Goal: Task Accomplishment & Management: Complete application form

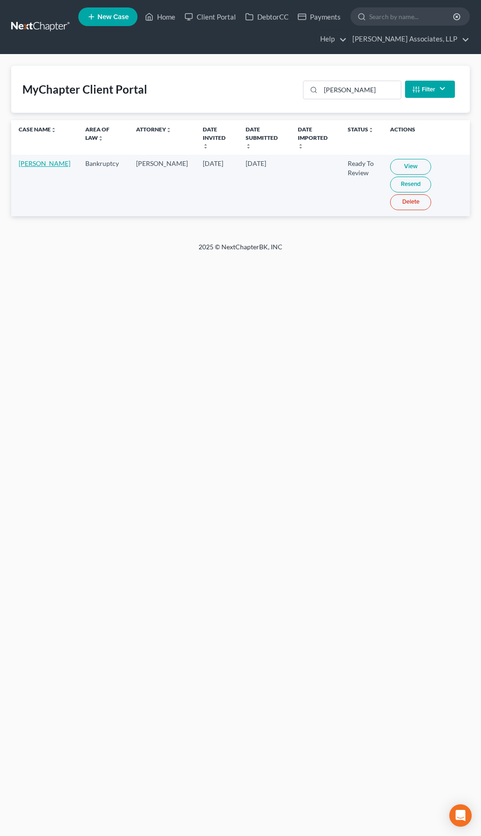
click at [22, 163] on link "Debra Taulbee" at bounding box center [45, 163] width 52 height 8
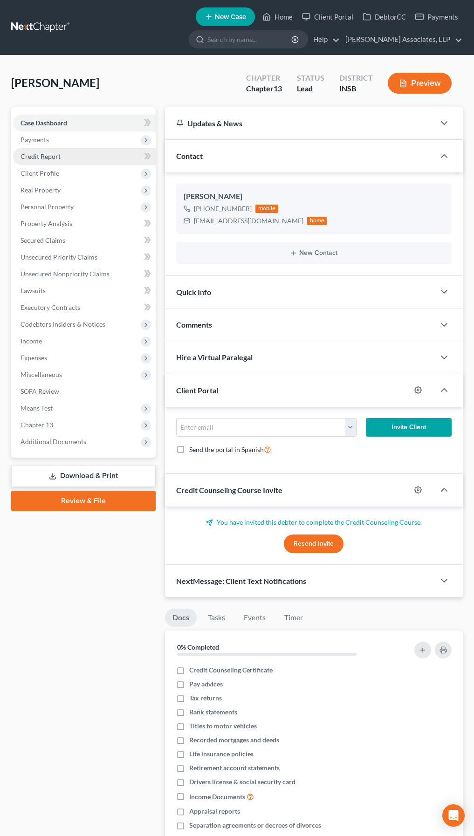
click at [41, 156] on span "Credit Report" at bounding box center [41, 156] width 40 height 8
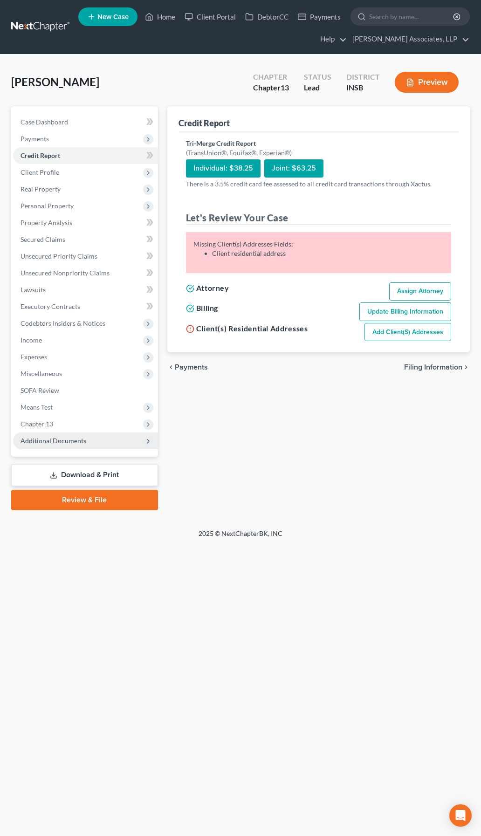
click at [90, 444] on span "Additional Documents" at bounding box center [85, 441] width 145 height 17
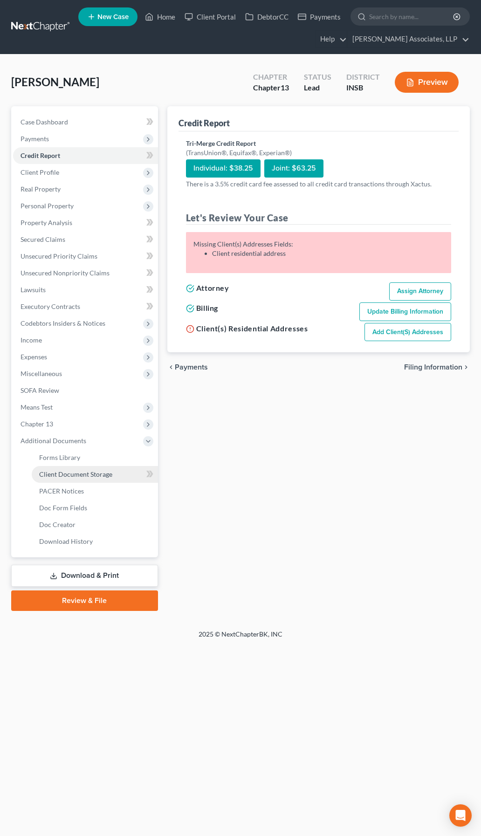
click at [128, 472] on link "Client Document Storage" at bounding box center [95, 474] width 126 height 17
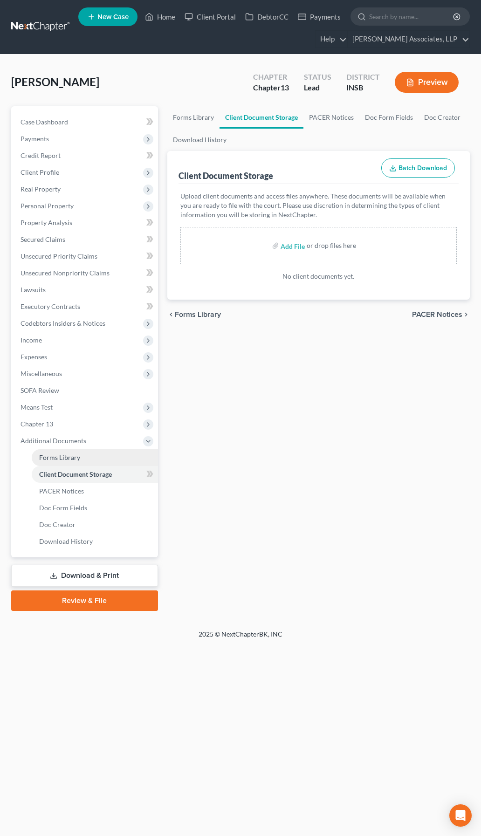
click at [64, 458] on span "Forms Library" at bounding box center [59, 458] width 41 height 8
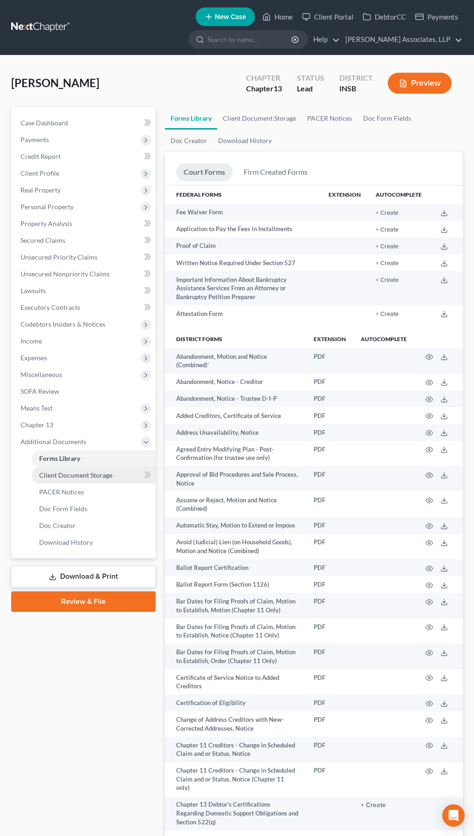
click at [66, 480] on link "Client Document Storage" at bounding box center [94, 475] width 124 height 17
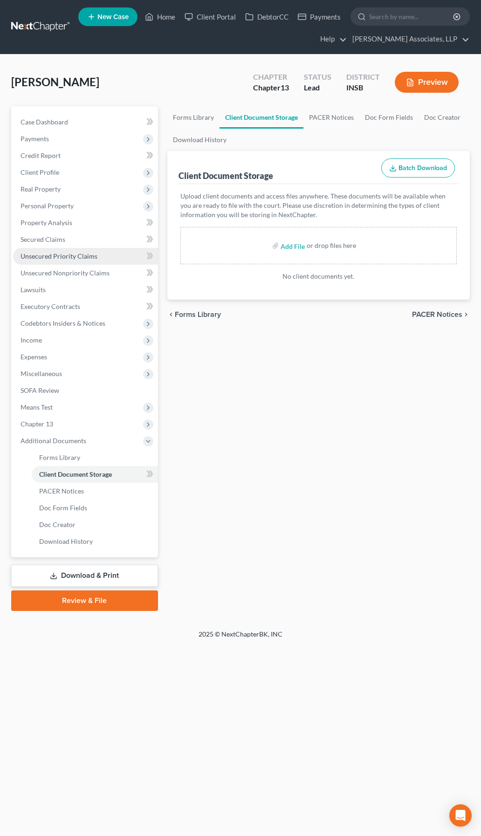
click at [54, 257] on span "Unsecured Priority Claims" at bounding box center [59, 256] width 77 height 8
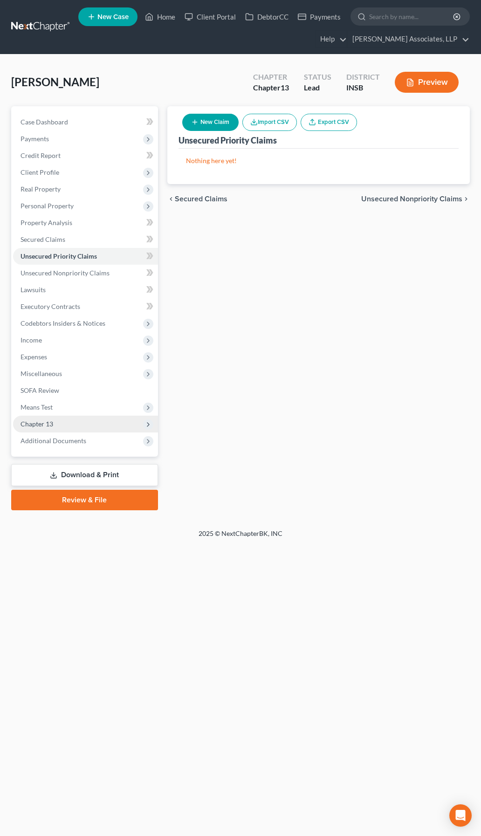
click at [55, 424] on span "Chapter 13" at bounding box center [85, 424] width 145 height 17
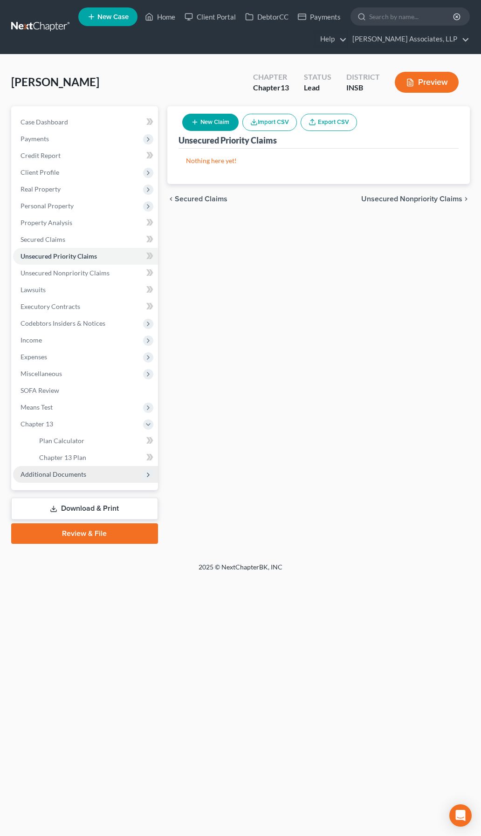
click at [66, 471] on span "Additional Documents" at bounding box center [54, 474] width 66 height 8
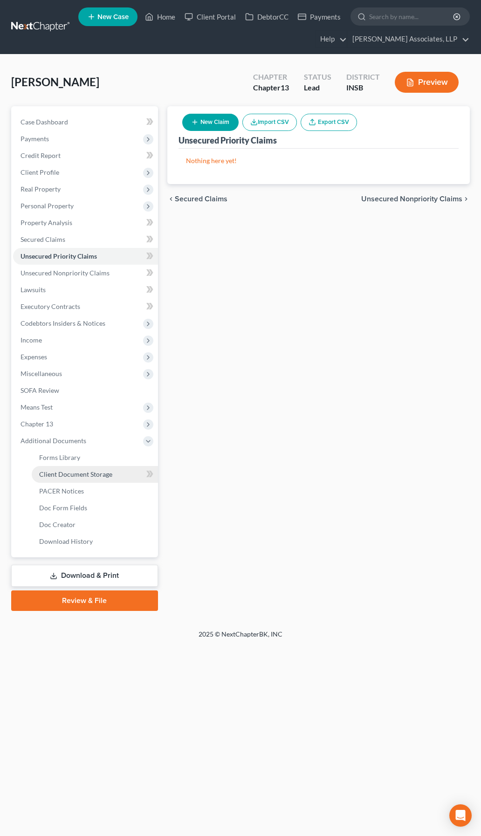
click at [79, 478] on span "Client Document Storage" at bounding box center [75, 474] width 73 height 8
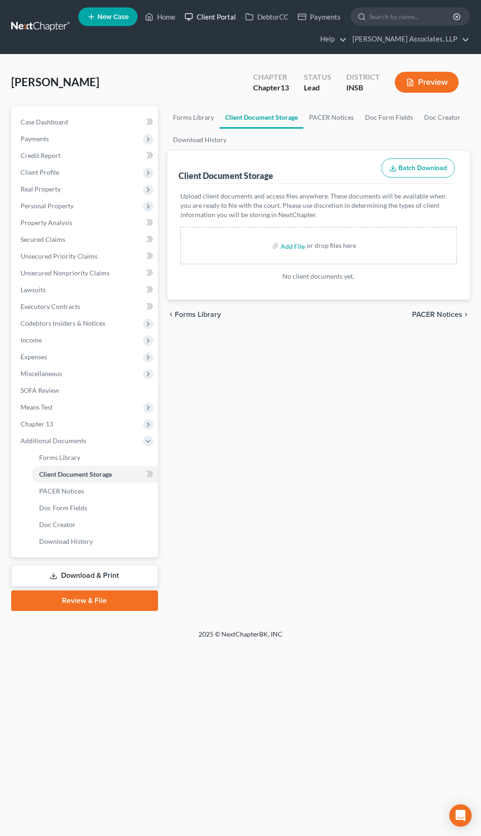
click at [206, 18] on link "Client Portal" at bounding box center [210, 16] width 61 height 17
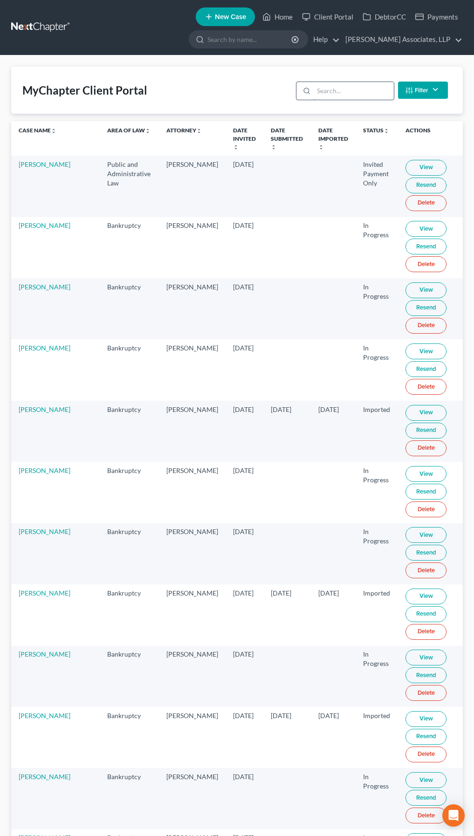
click at [360, 94] on input "search" at bounding box center [354, 91] width 80 height 18
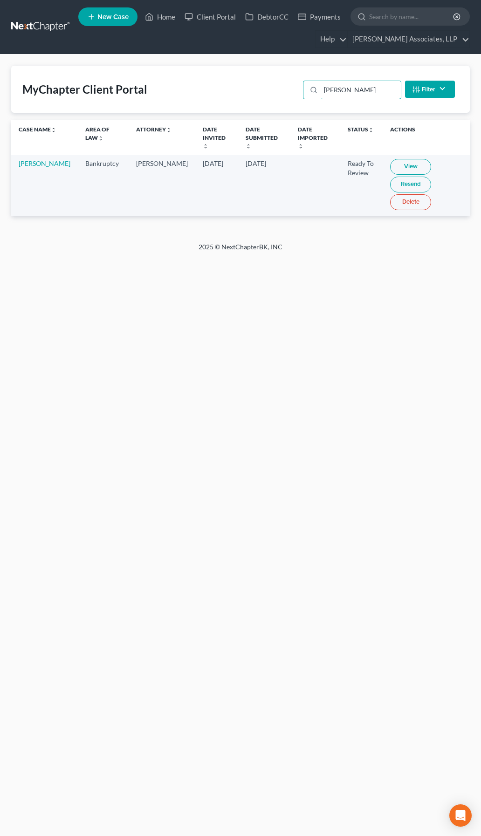
type input "taul"
click at [397, 159] on link "View" at bounding box center [410, 167] width 41 height 16
click at [166, 19] on link "Home" at bounding box center [160, 16] width 40 height 17
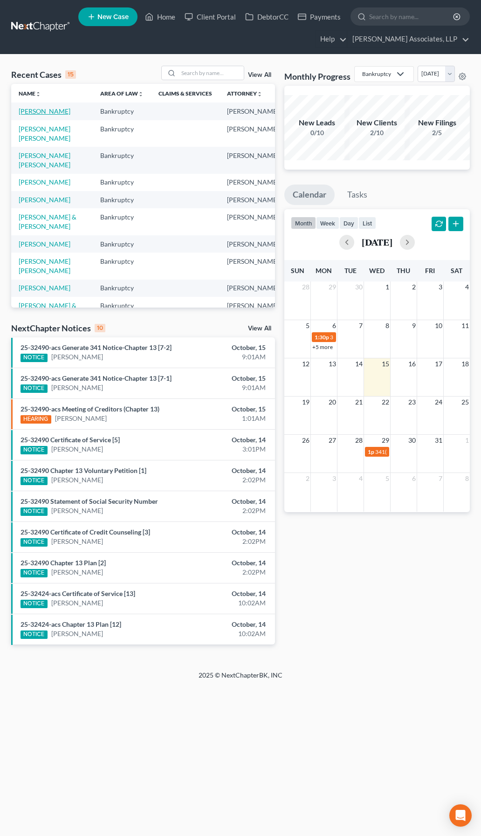
click at [29, 113] on link "Taulbee, Debra" at bounding box center [45, 111] width 52 height 8
click at [33, 113] on link "Taulbee, Debra" at bounding box center [45, 111] width 52 height 8
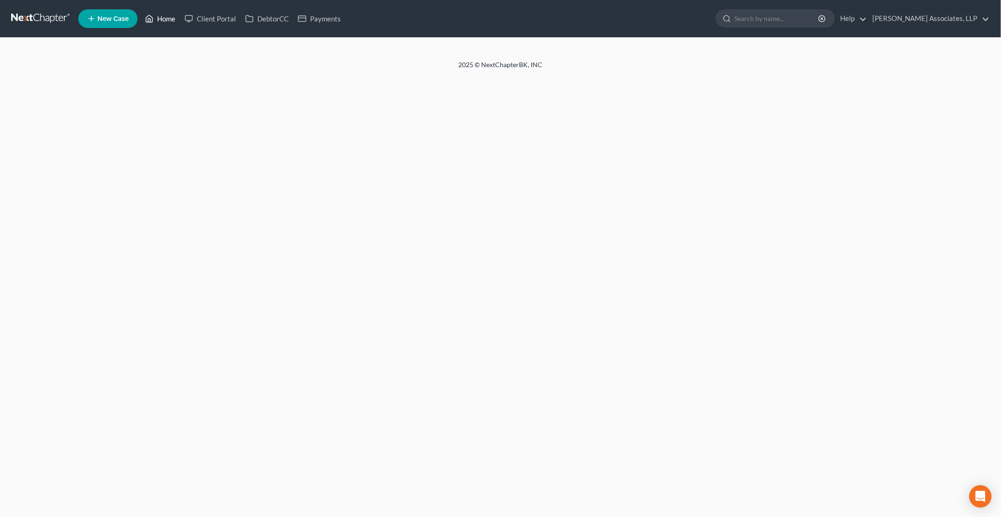
click at [166, 17] on link "Home" at bounding box center [160, 18] width 40 height 17
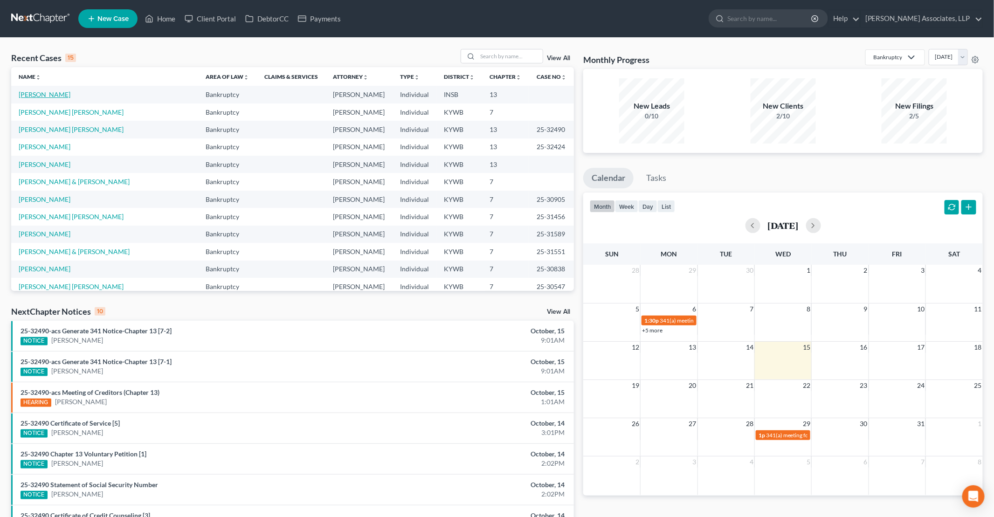
click at [45, 95] on link "Taulbee, Debra" at bounding box center [45, 94] width 52 height 8
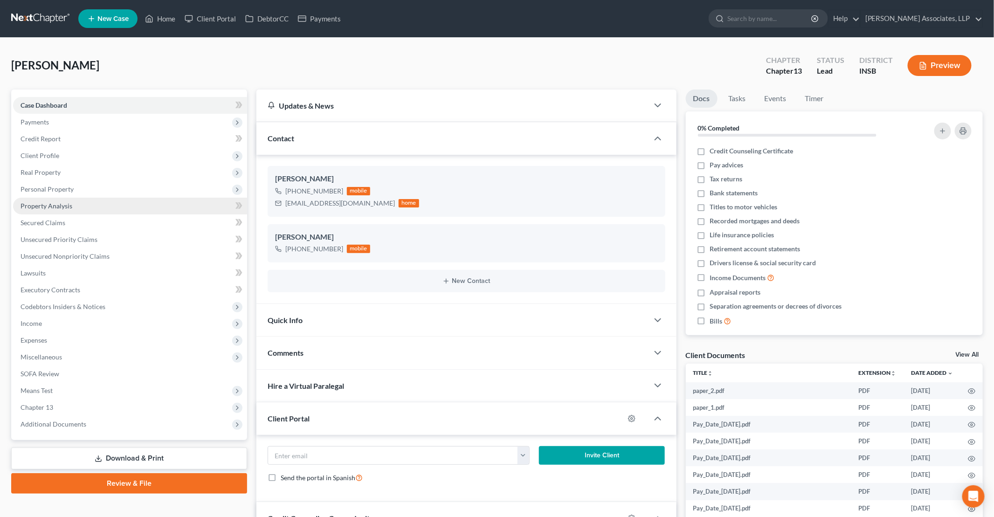
click at [45, 209] on span "Property Analysis" at bounding box center [47, 206] width 52 height 8
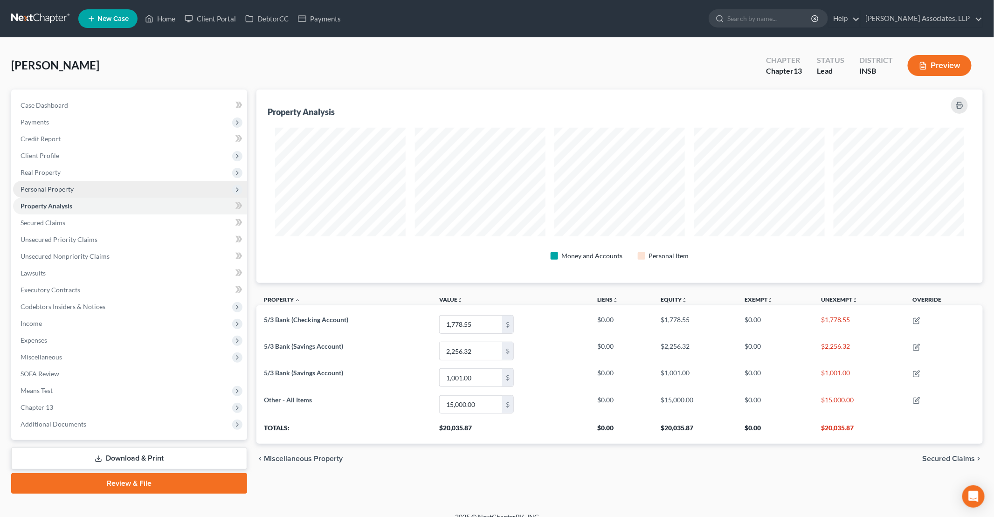
scroll to position [193, 726]
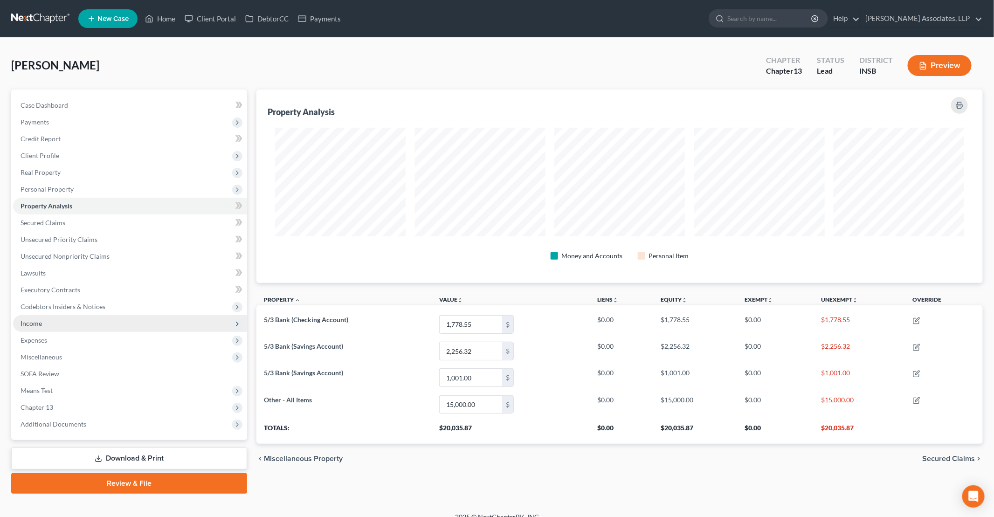
click at [41, 318] on span "Income" at bounding box center [130, 323] width 234 height 17
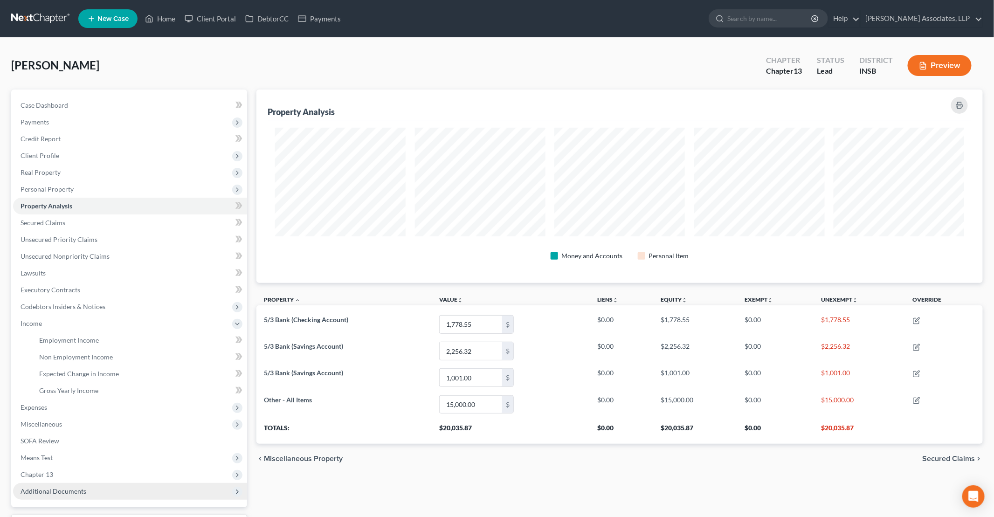
click at [55, 495] on span "Additional Documents" at bounding box center [130, 491] width 234 height 17
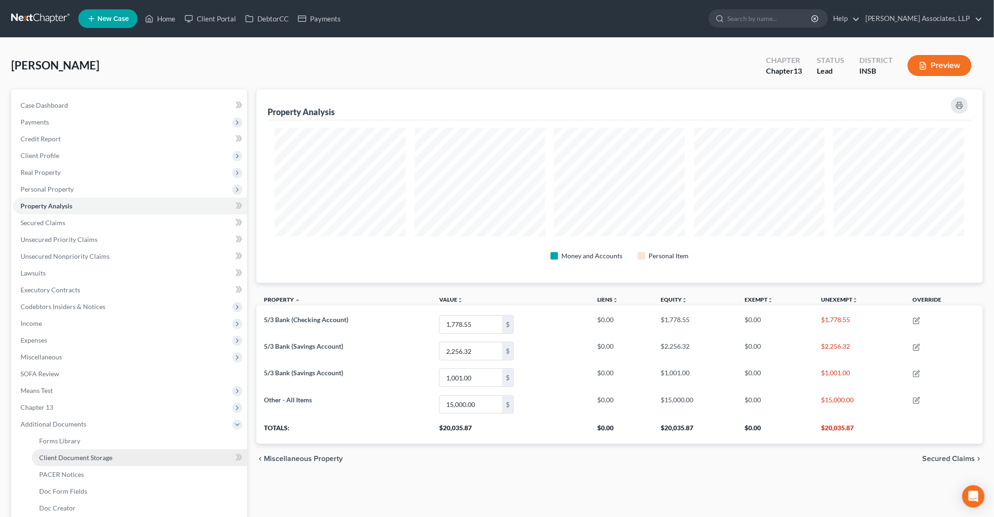
click at [75, 454] on span "Client Document Storage" at bounding box center [75, 458] width 73 height 8
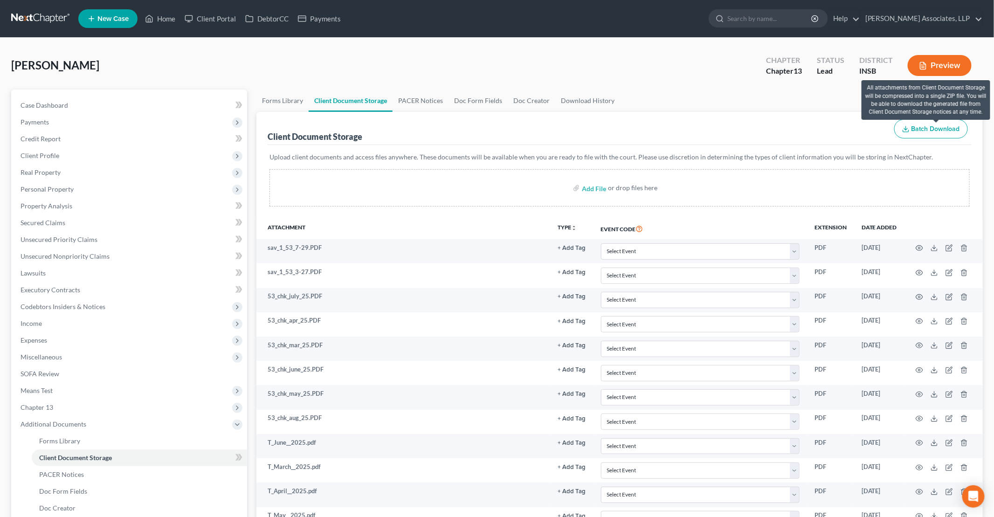
click at [933, 125] on span "Batch Download" at bounding box center [936, 129] width 48 height 8
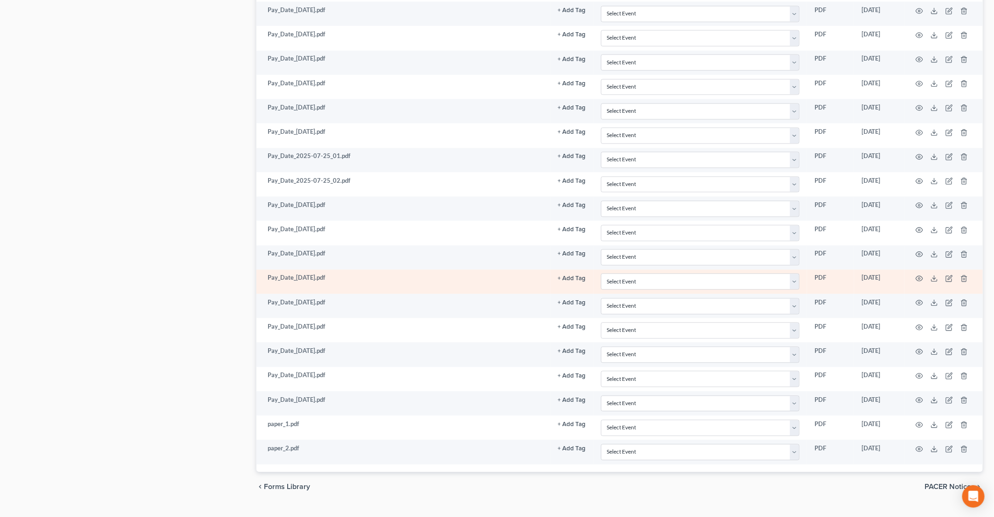
scroll to position [871, 0]
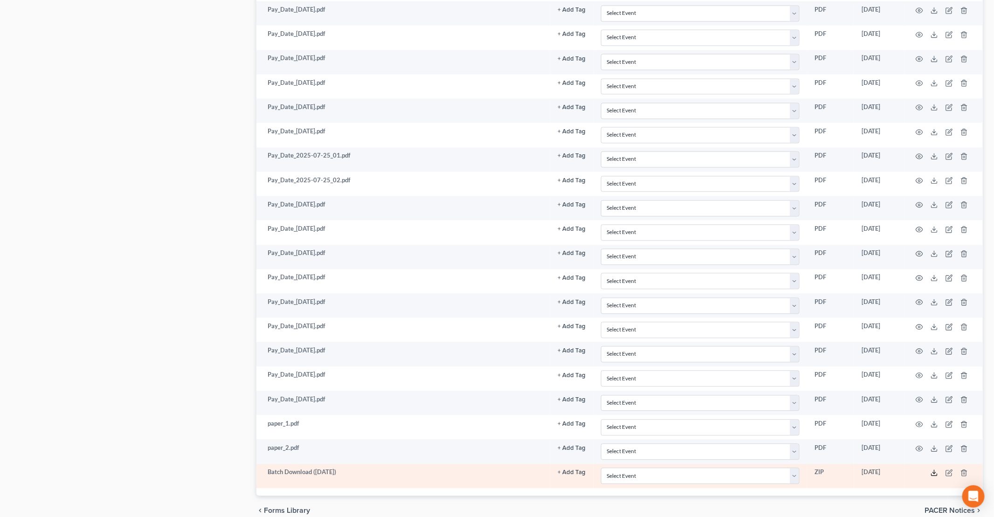
click at [934, 472] on polyline at bounding box center [934, 472] width 3 height 1
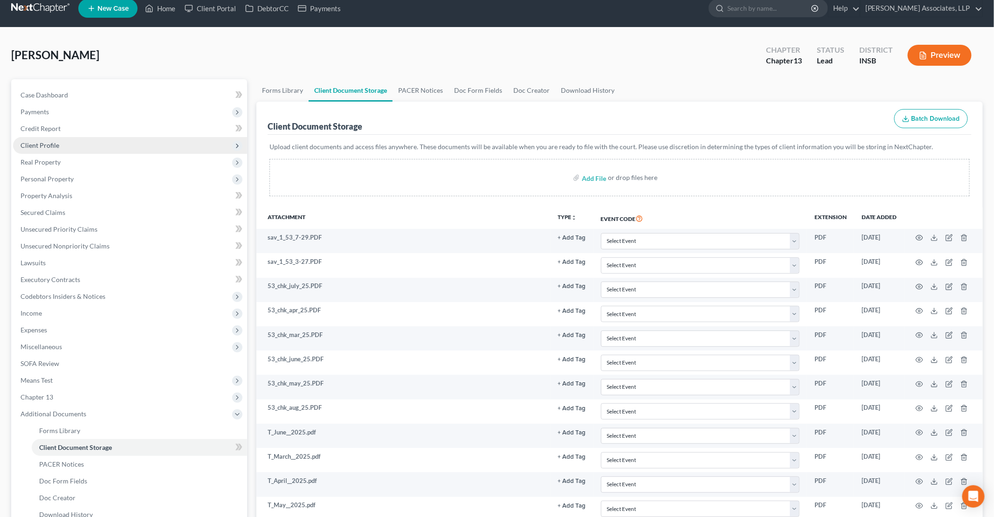
scroll to position [0, 0]
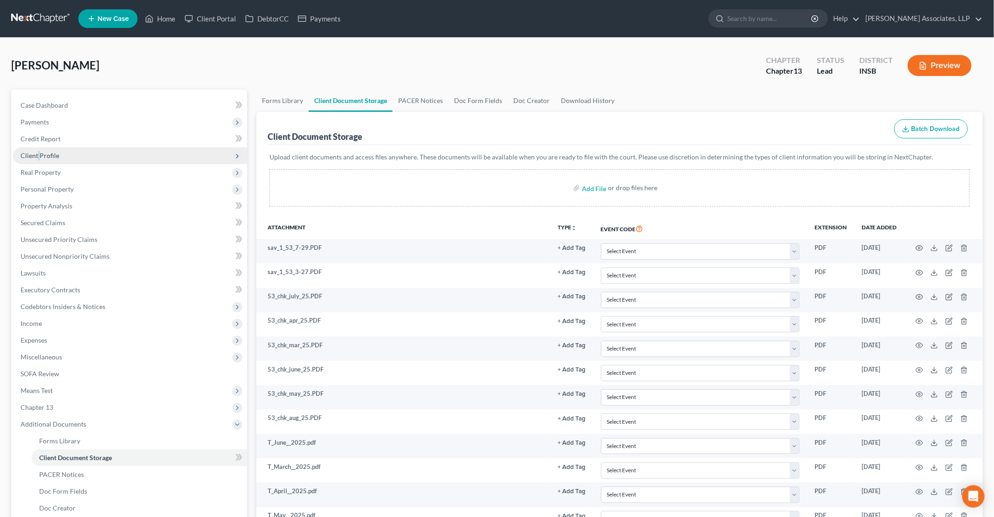
click at [39, 154] on span "Client Profile" at bounding box center [40, 156] width 39 height 8
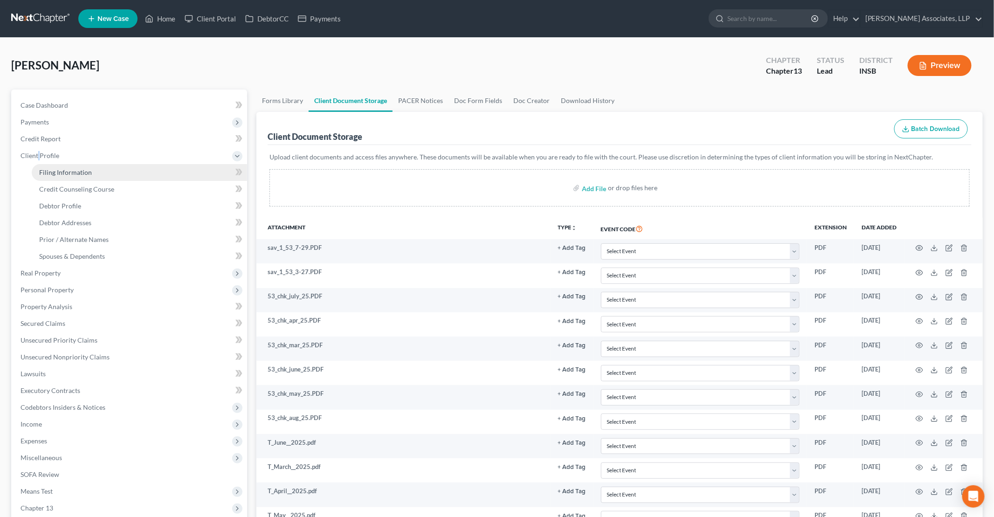
click at [57, 172] on span "Filing Information" at bounding box center [65, 172] width 53 height 8
select select "1"
select select "0"
select select "3"
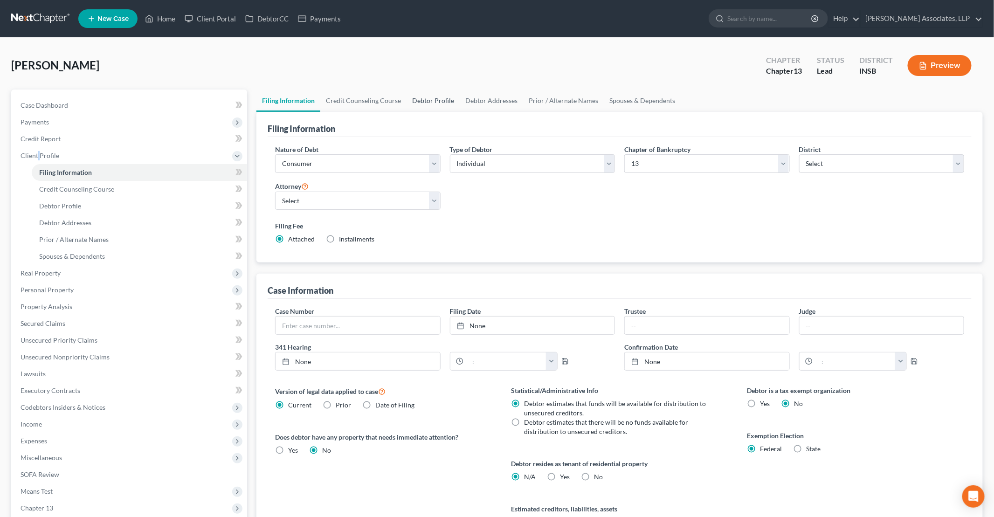
click at [429, 102] on link "Debtor Profile" at bounding box center [433, 101] width 53 height 22
select select "0"
select select "1"
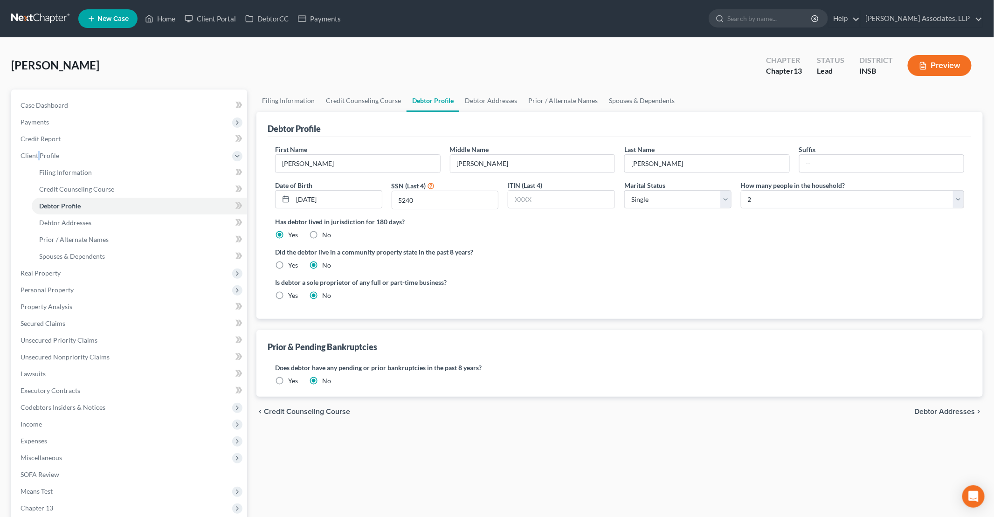
radio input "true"
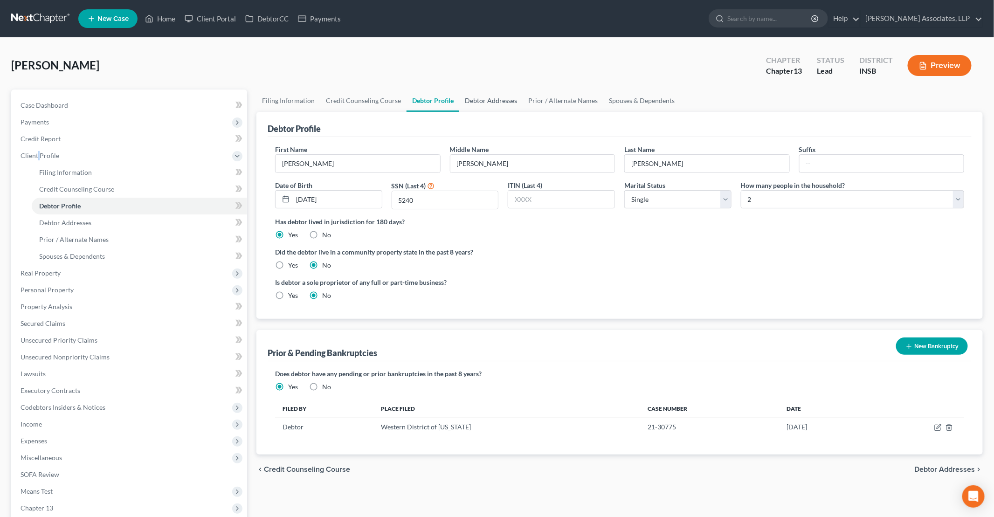
click at [491, 104] on link "Debtor Addresses" at bounding box center [490, 101] width 63 height 22
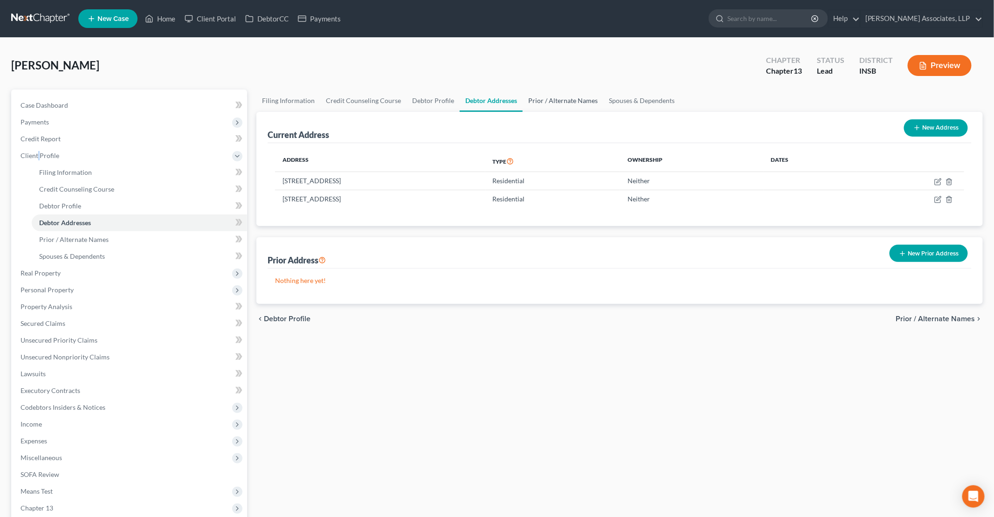
click at [561, 98] on link "Prior / Alternate Names" at bounding box center [563, 101] width 81 height 22
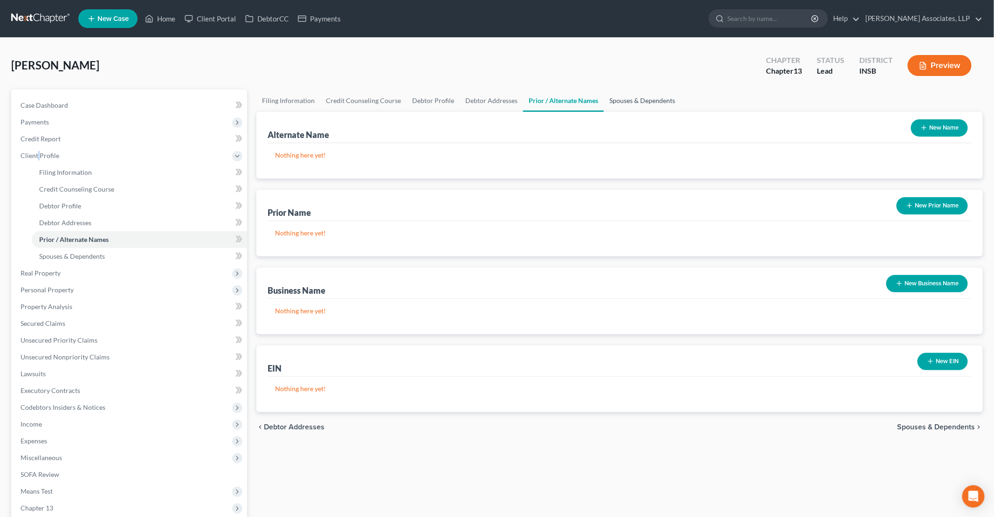
click at [636, 98] on link "Spouses & Dependents" at bounding box center [642, 101] width 77 height 22
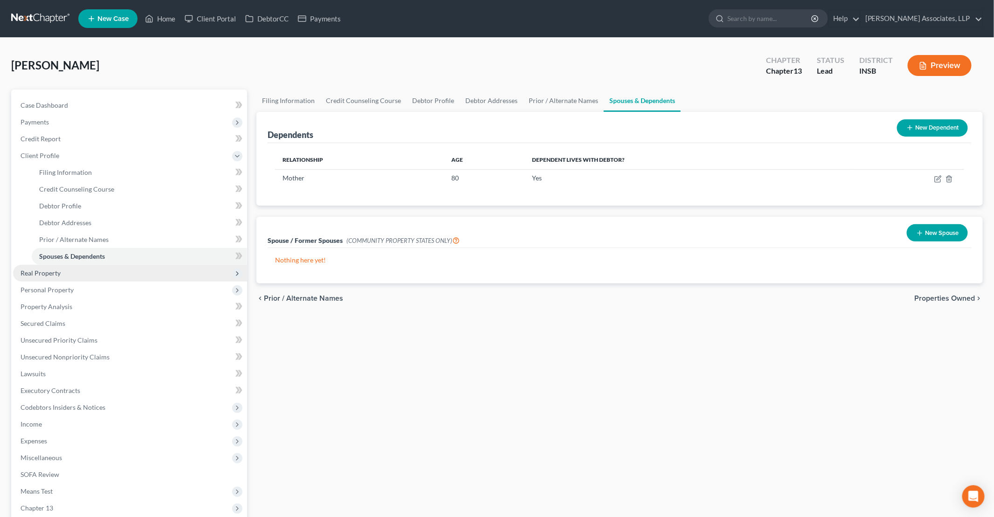
click at [36, 273] on span "Real Property" at bounding box center [41, 273] width 40 height 8
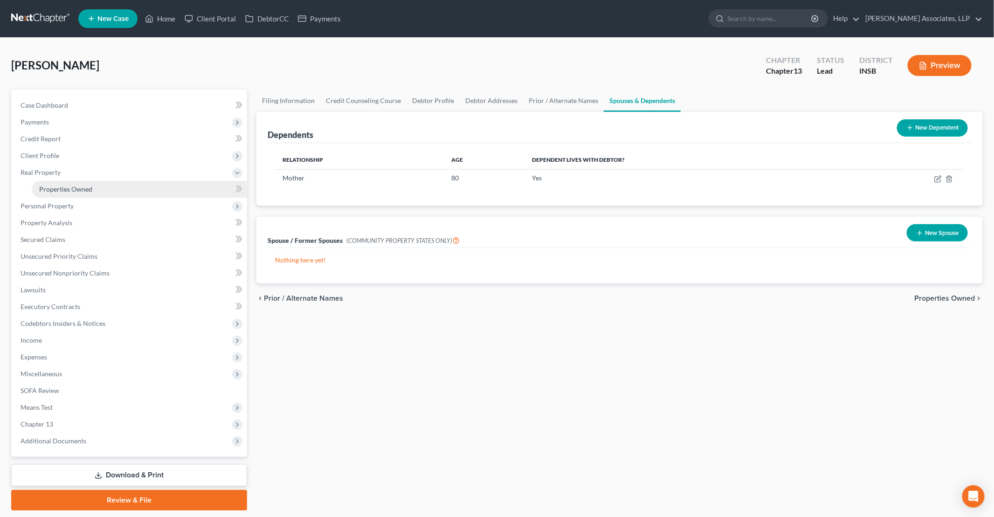
click at [57, 187] on span "Properties Owned" at bounding box center [65, 189] width 53 height 8
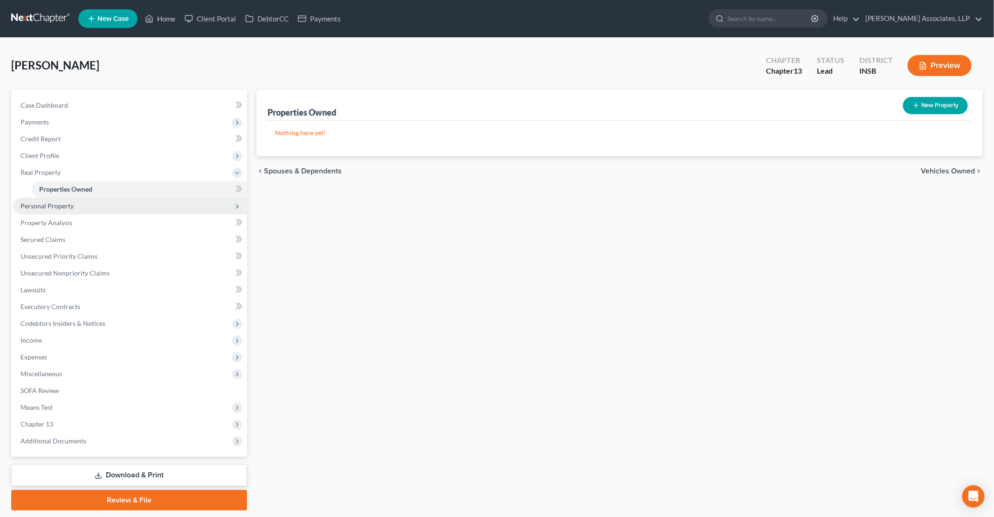
click at [61, 206] on span "Personal Property" at bounding box center [47, 206] width 53 height 8
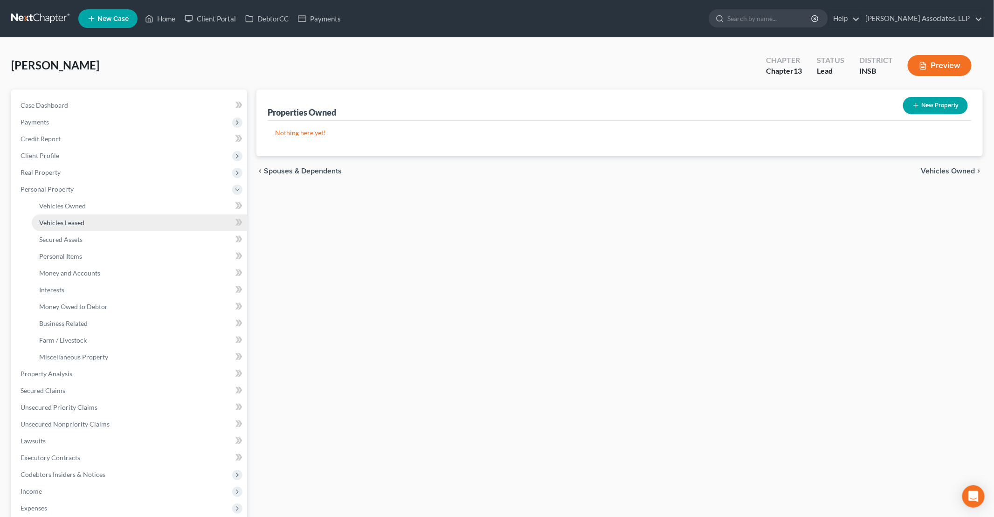
click at [66, 225] on span "Vehicles Leased" at bounding box center [61, 223] width 45 height 8
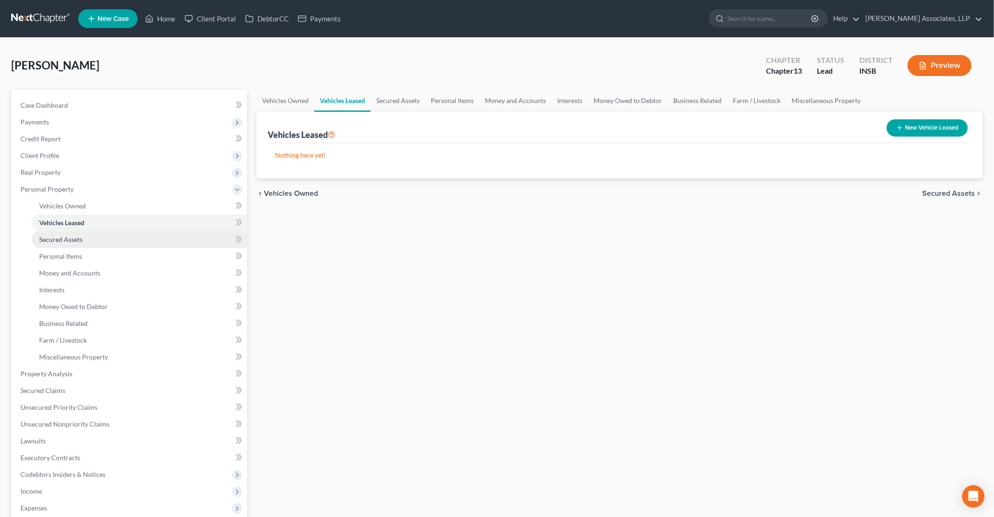
click at [62, 237] on span "Secured Assets" at bounding box center [60, 239] width 43 height 8
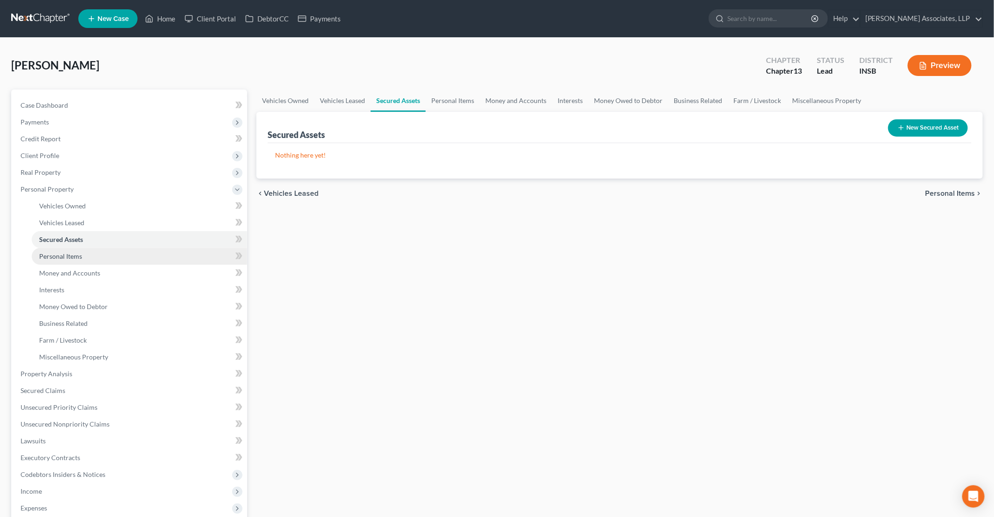
click at [68, 253] on span "Personal Items" at bounding box center [60, 256] width 43 height 8
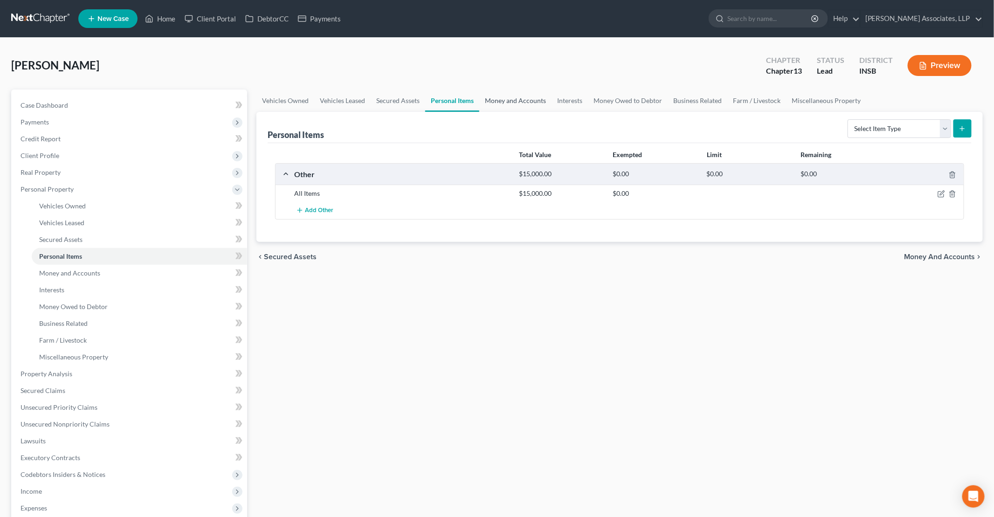
click at [500, 100] on link "Money and Accounts" at bounding box center [515, 101] width 72 height 22
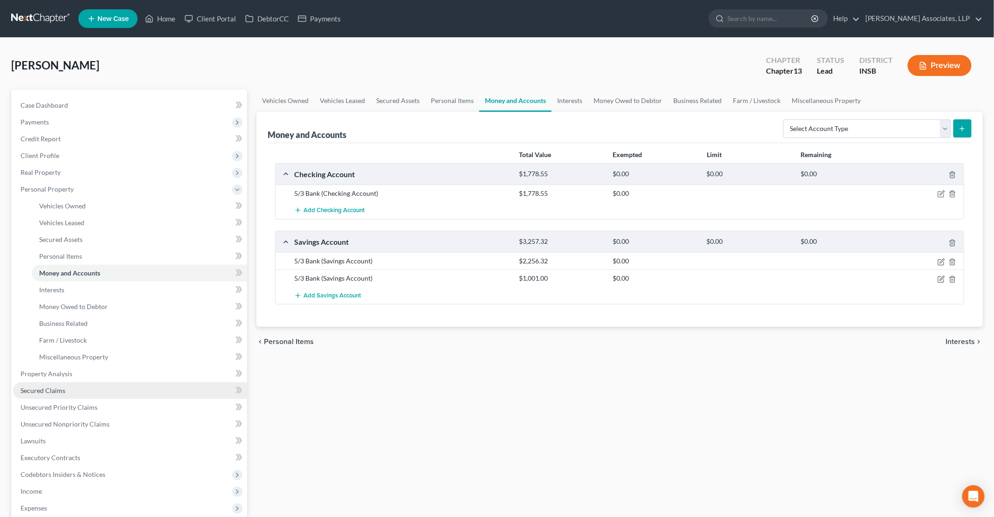
click at [52, 390] on span "Secured Claims" at bounding box center [43, 391] width 45 height 8
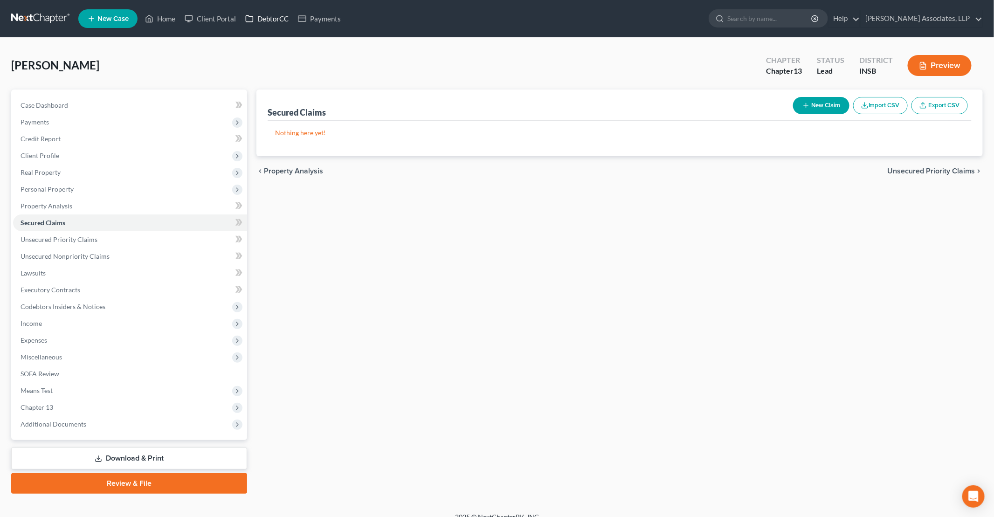
click at [273, 17] on link "DebtorCC" at bounding box center [267, 18] width 53 height 17
click at [55, 104] on span "Case Dashboard" at bounding box center [45, 105] width 48 height 8
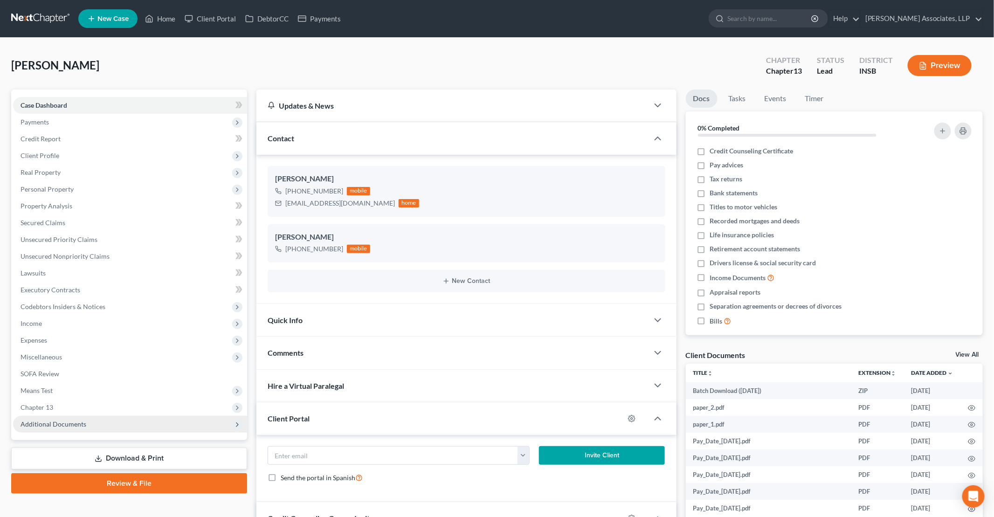
click at [68, 425] on span "Additional Documents" at bounding box center [54, 424] width 66 height 8
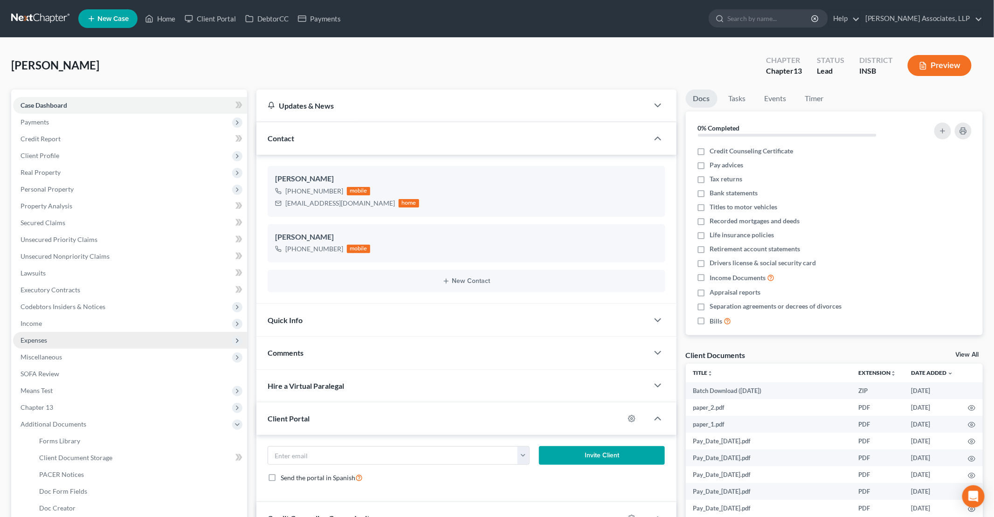
click at [28, 338] on span "Expenses" at bounding box center [34, 340] width 27 height 8
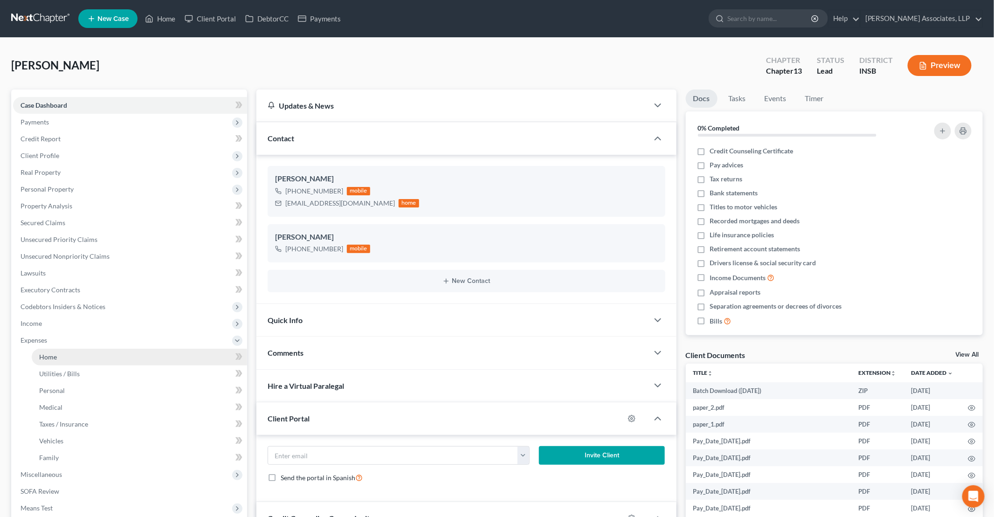
click at [37, 352] on link "Home" at bounding box center [139, 357] width 215 height 17
